Goal: Find contact information: Find contact information

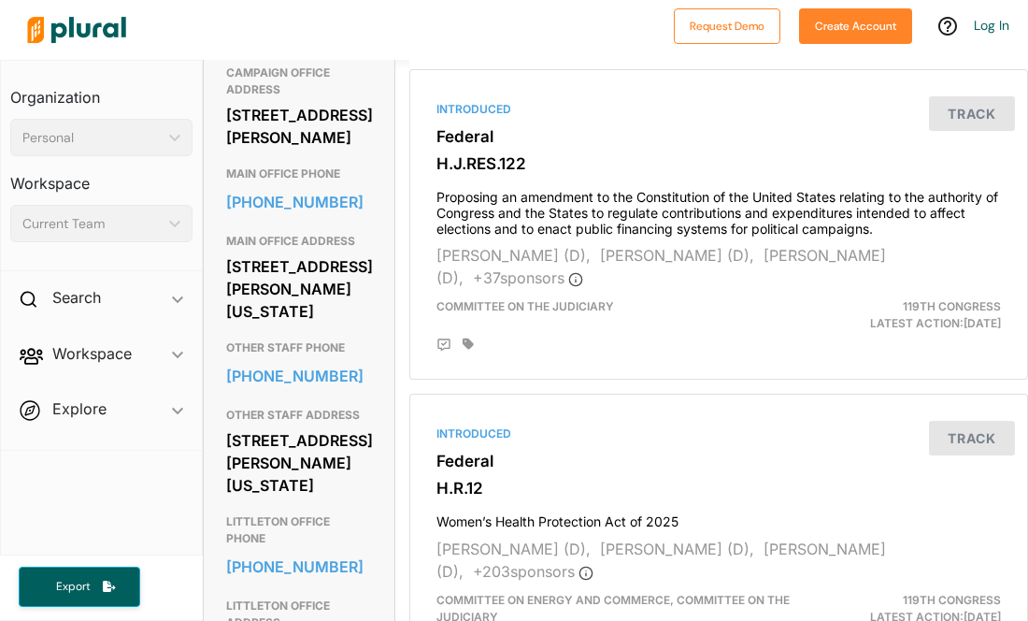
scroll to position [841, 0]
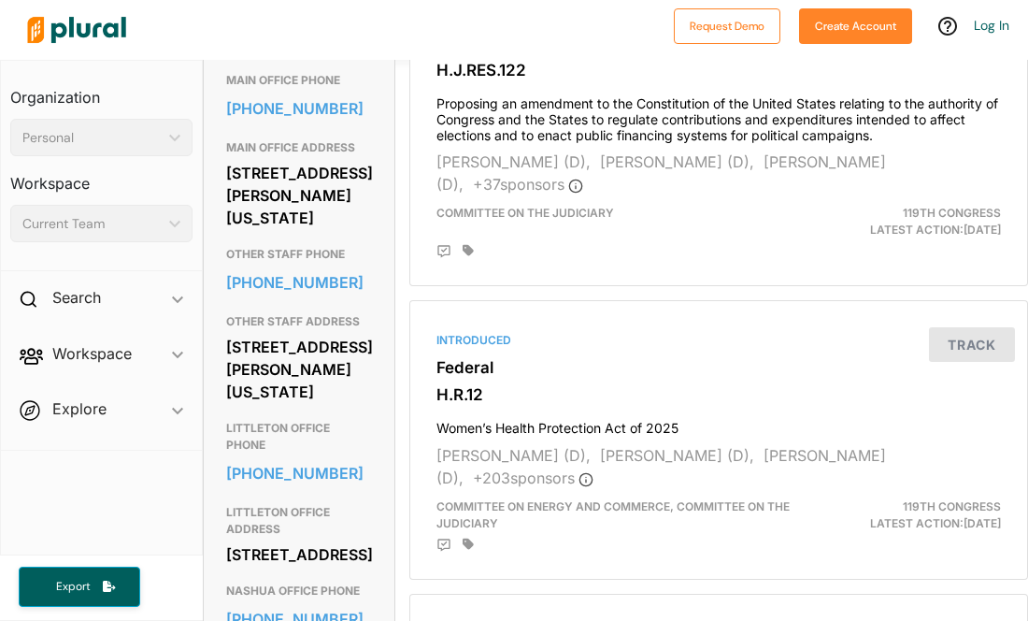
drag, startPoint x: 294, startPoint y: 337, endPoint x: 219, endPoint y: 279, distance: 94.6
click at [219, 279] on div "Contact Info EMAIL [URL][PERSON_NAME][DOMAIN_NAME] CAMPAIGN OFFICE ADDRESS [STR…" at bounding box center [299, 352] width 191 height 1101
click at [333, 232] on div "[STREET_ADDRESS][PERSON_NAME][US_STATE]" at bounding box center [299, 195] width 146 height 73
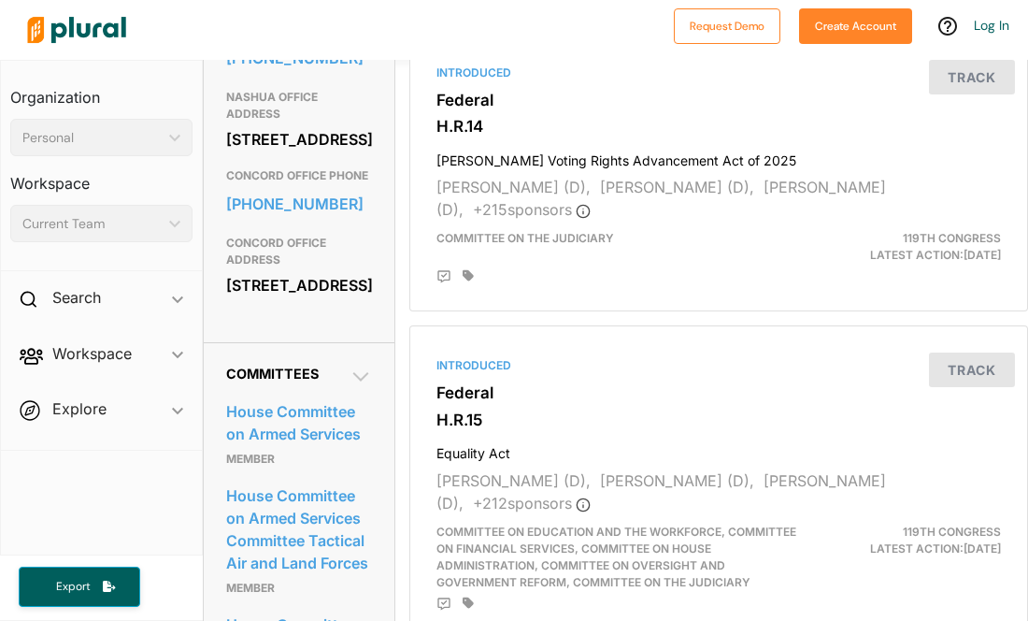
scroll to position [1496, 0]
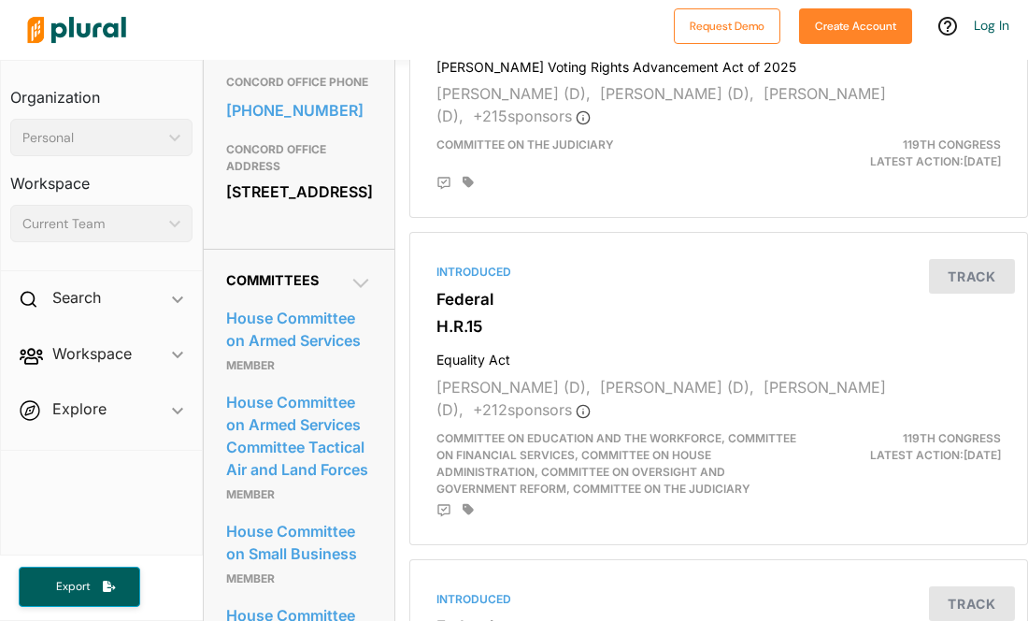
drag, startPoint x: 217, startPoint y: 442, endPoint x: 370, endPoint y: 485, distance: 159.2
copy div "[STREET_ADDRESS]"
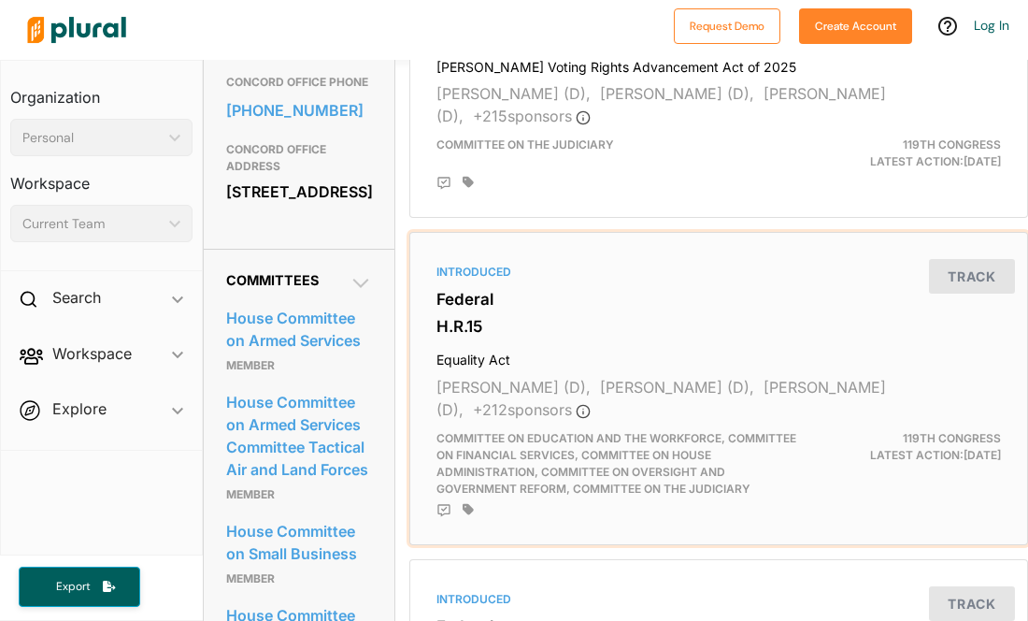
click at [987, 483] on div "Introduced Federal H.R.15 Equality Act [PERSON_NAME] (D), [PERSON_NAME] (D), [P…" at bounding box center [719, 388] width 602 height 296
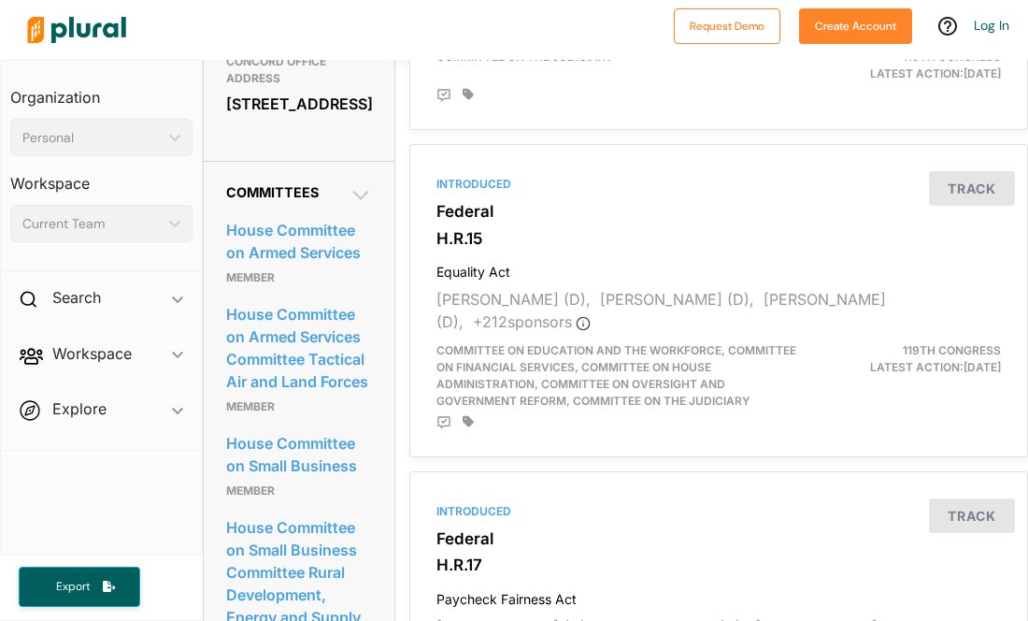
scroll to position [1589, 0]
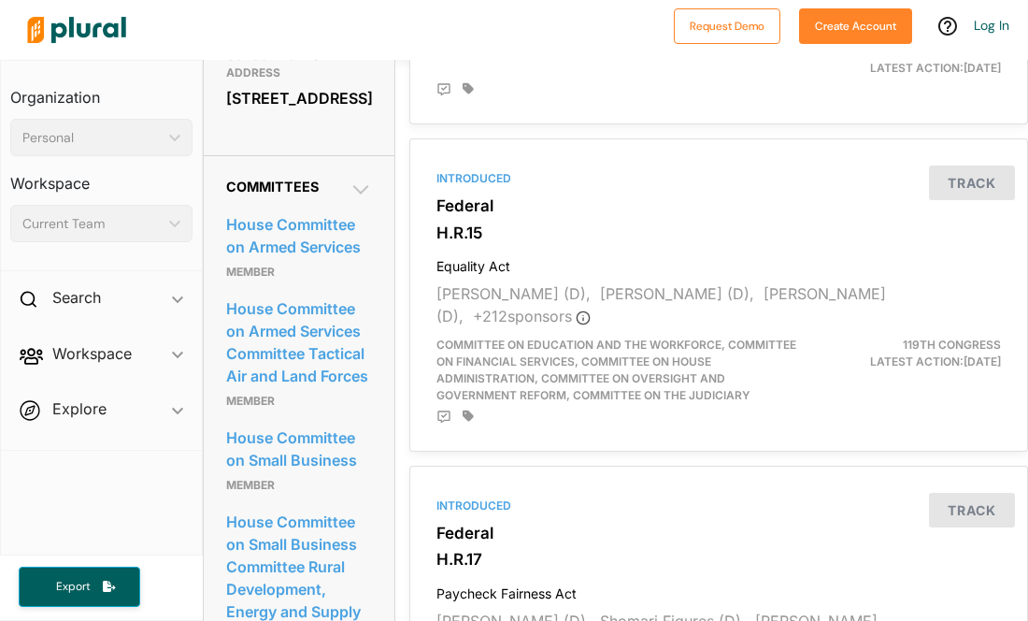
drag, startPoint x: 372, startPoint y: 188, endPoint x: 226, endPoint y: 142, distance: 152.9
copy div "[STREET_ADDRESS]"
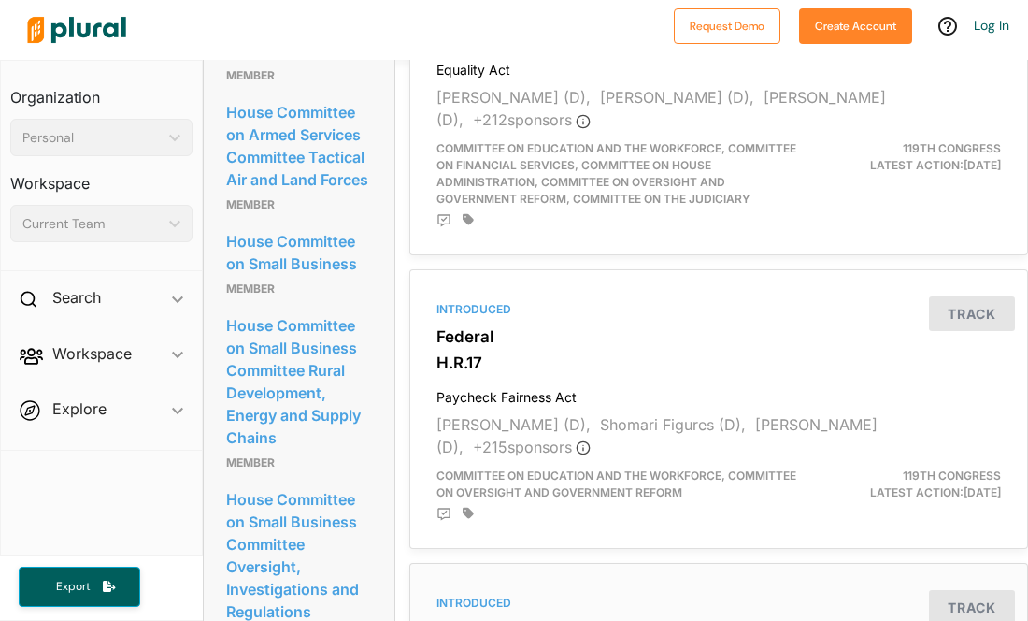
scroll to position [1599, 0]
